Goal: Find contact information: Find contact information

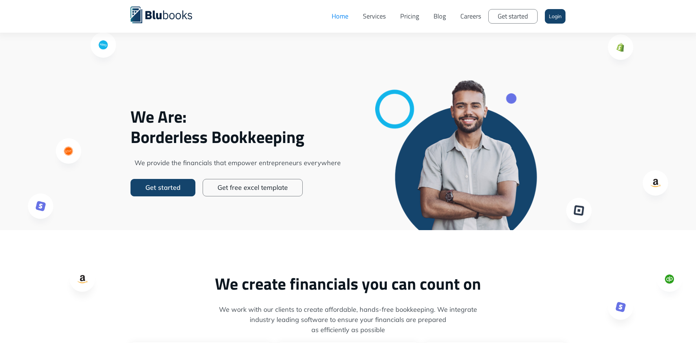
click at [370, 14] on link "Services" at bounding box center [374, 16] width 37 height 22
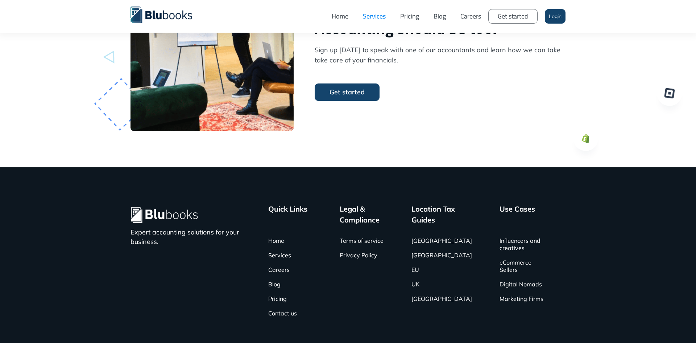
scroll to position [1926, 0]
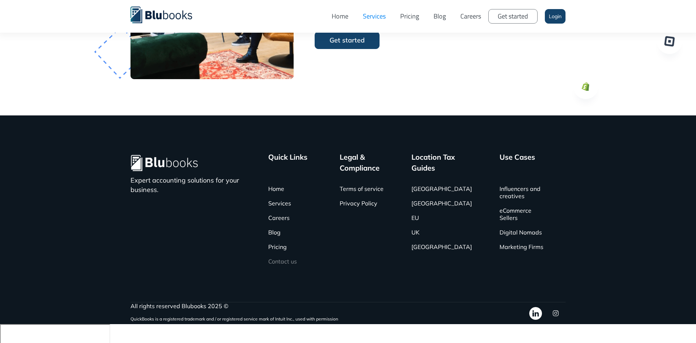
click at [277, 268] on link "Contact us" at bounding box center [282, 261] width 29 height 15
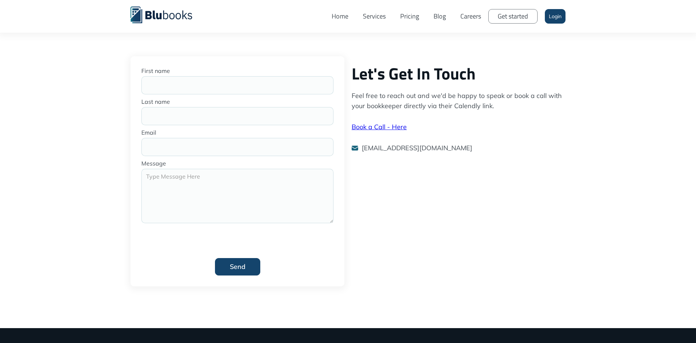
scroll to position [290, 0]
